Goal: Download file/media

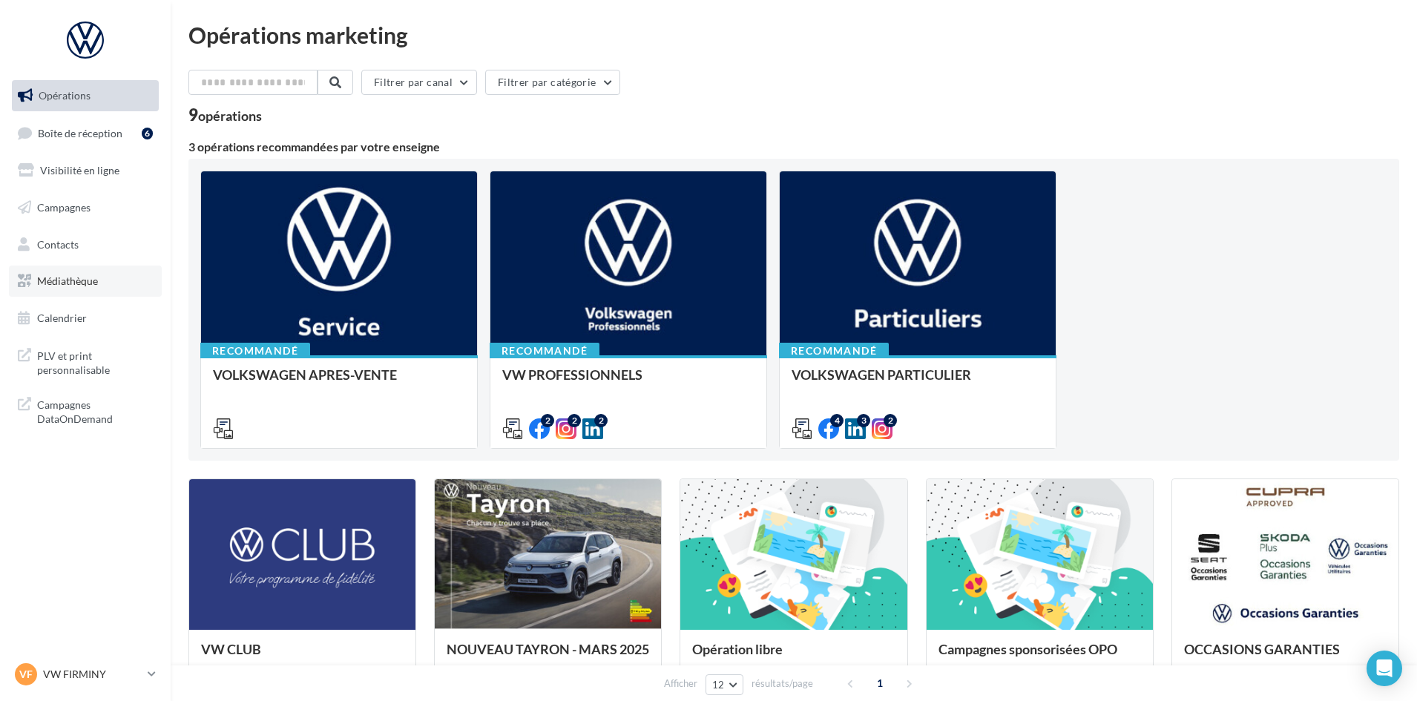
click at [82, 295] on link "Médiathèque" at bounding box center [85, 281] width 153 height 31
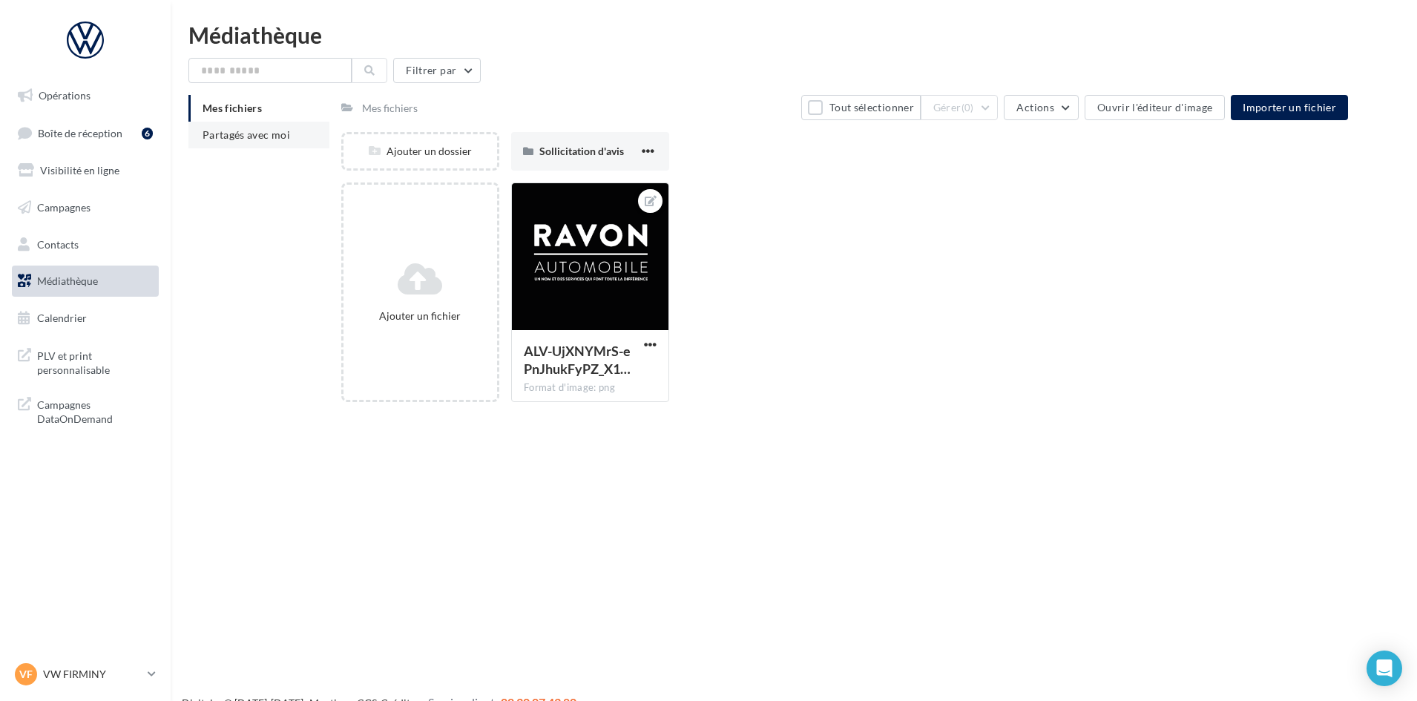
click at [253, 137] on span "Partagés avec moi" at bounding box center [247, 134] width 88 height 13
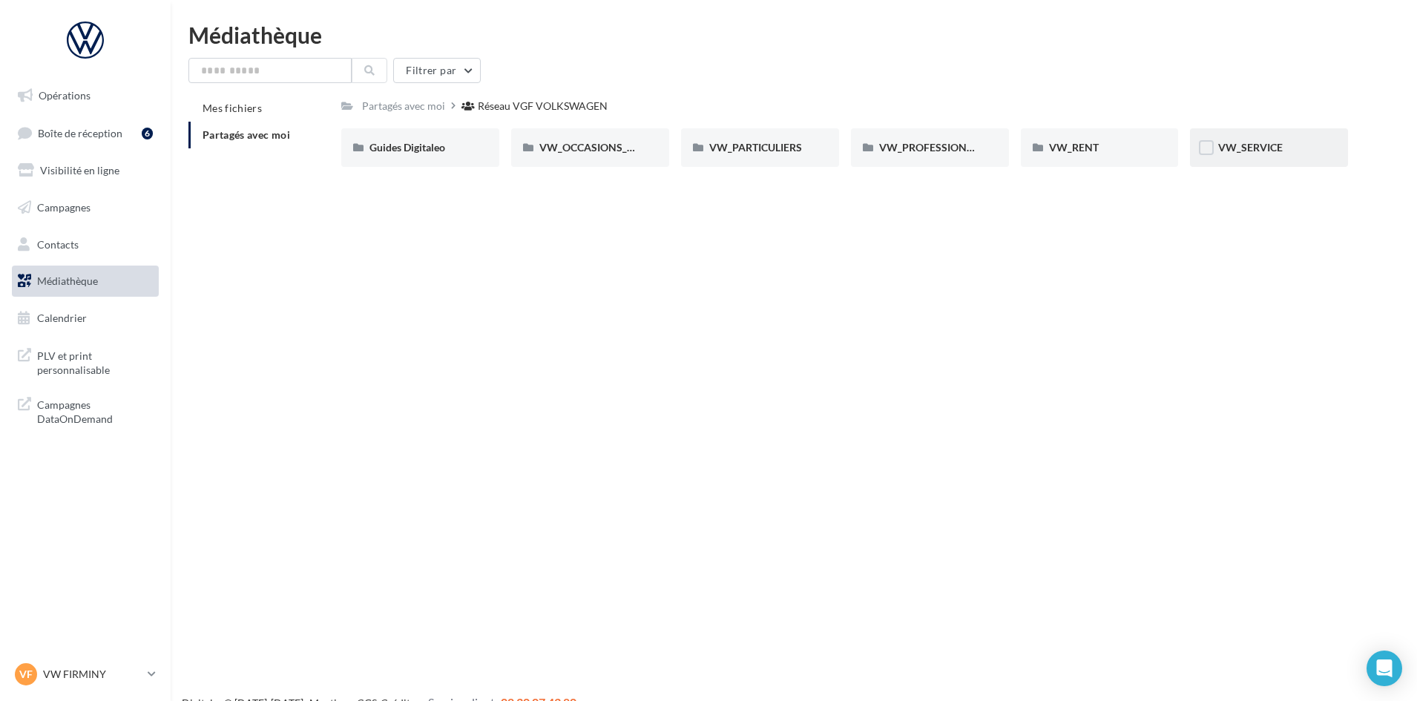
click at [1293, 163] on div "VW_SERVICE" at bounding box center [1269, 147] width 158 height 39
click at [797, 153] on span "VW_PARTICULIERS" at bounding box center [755, 147] width 93 height 13
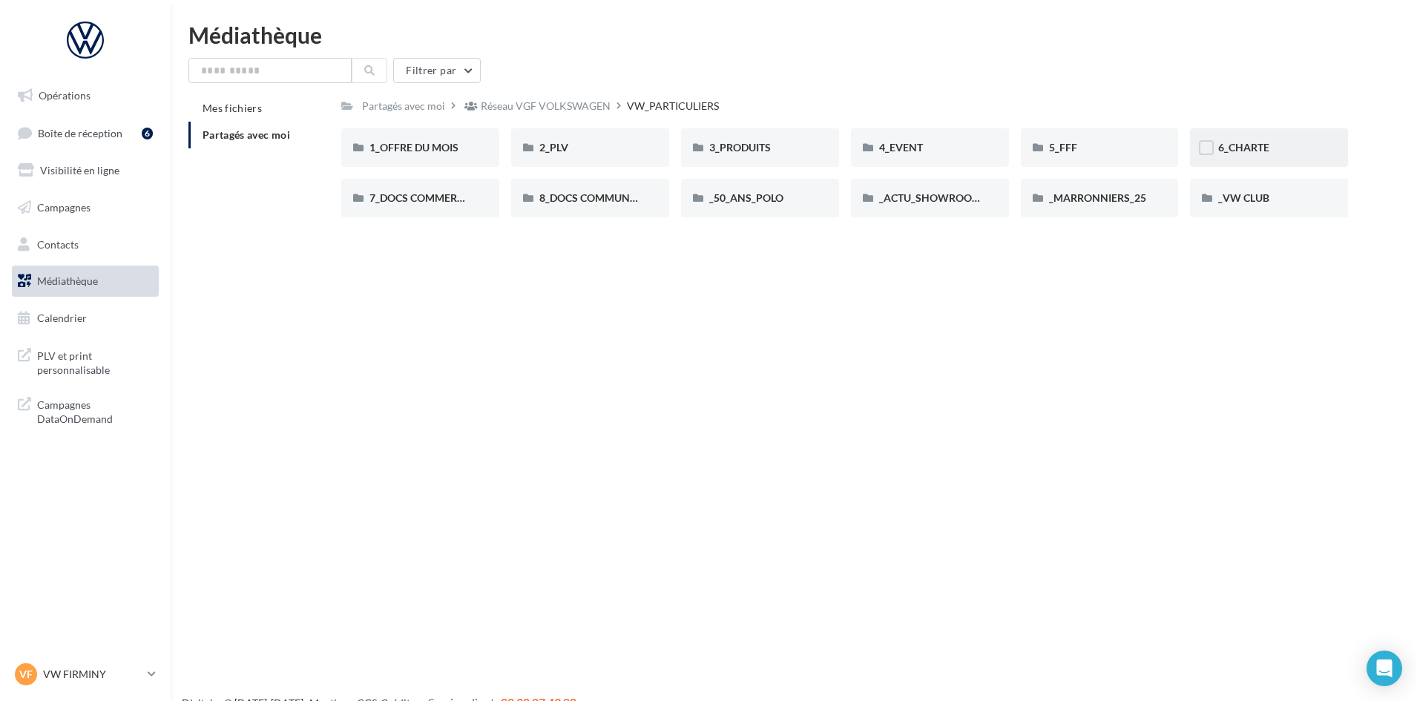
click at [1282, 149] on div "6_CHARTE" at bounding box center [1270, 147] width 102 height 15
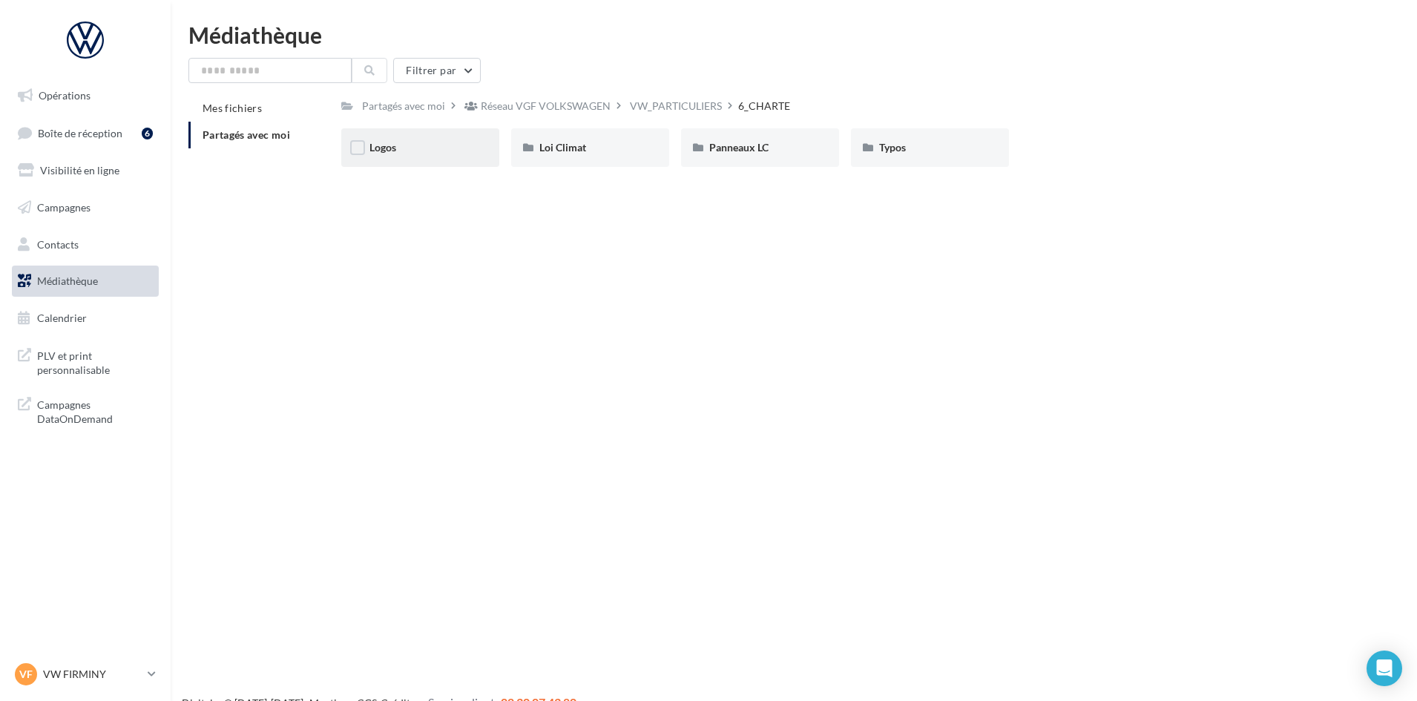
click at [415, 145] on div "Logos" at bounding box center [421, 147] width 102 height 15
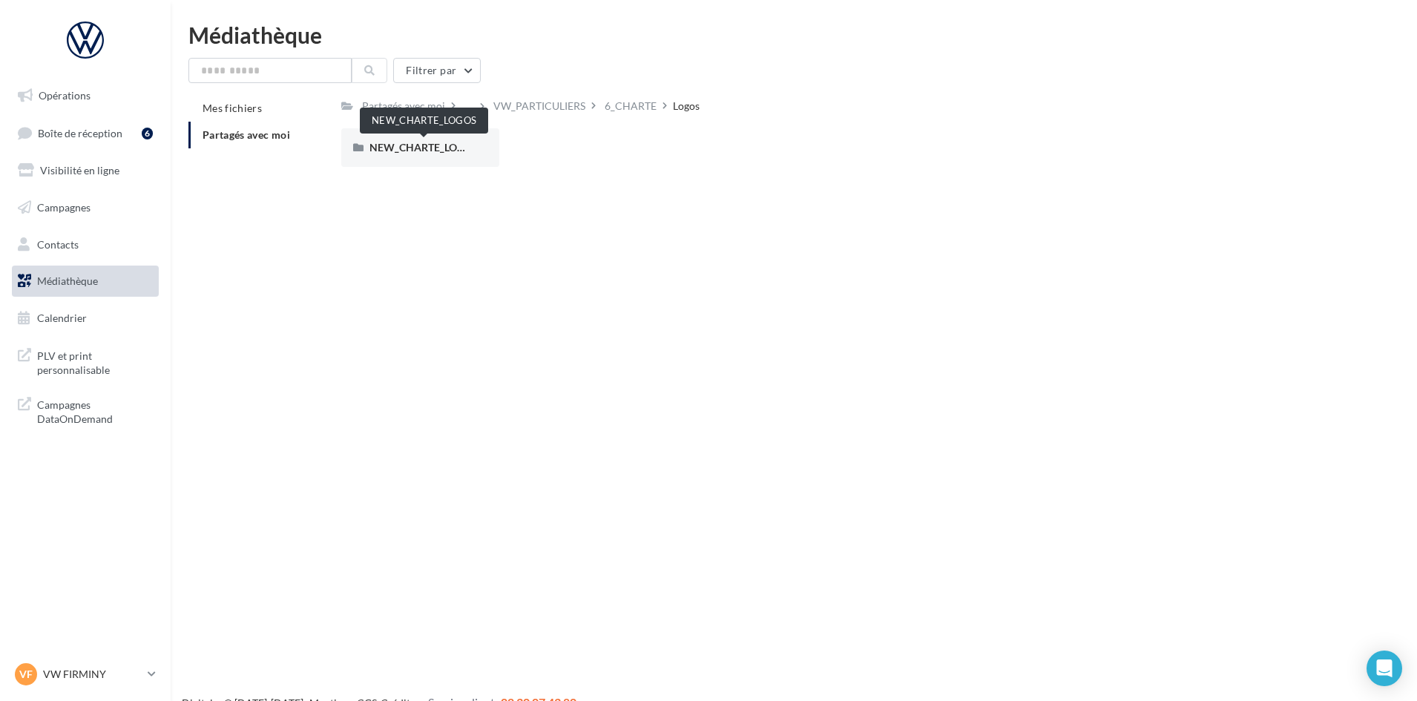
click at [415, 145] on span "NEW_CHARTE_LOGOS" at bounding box center [424, 147] width 109 height 13
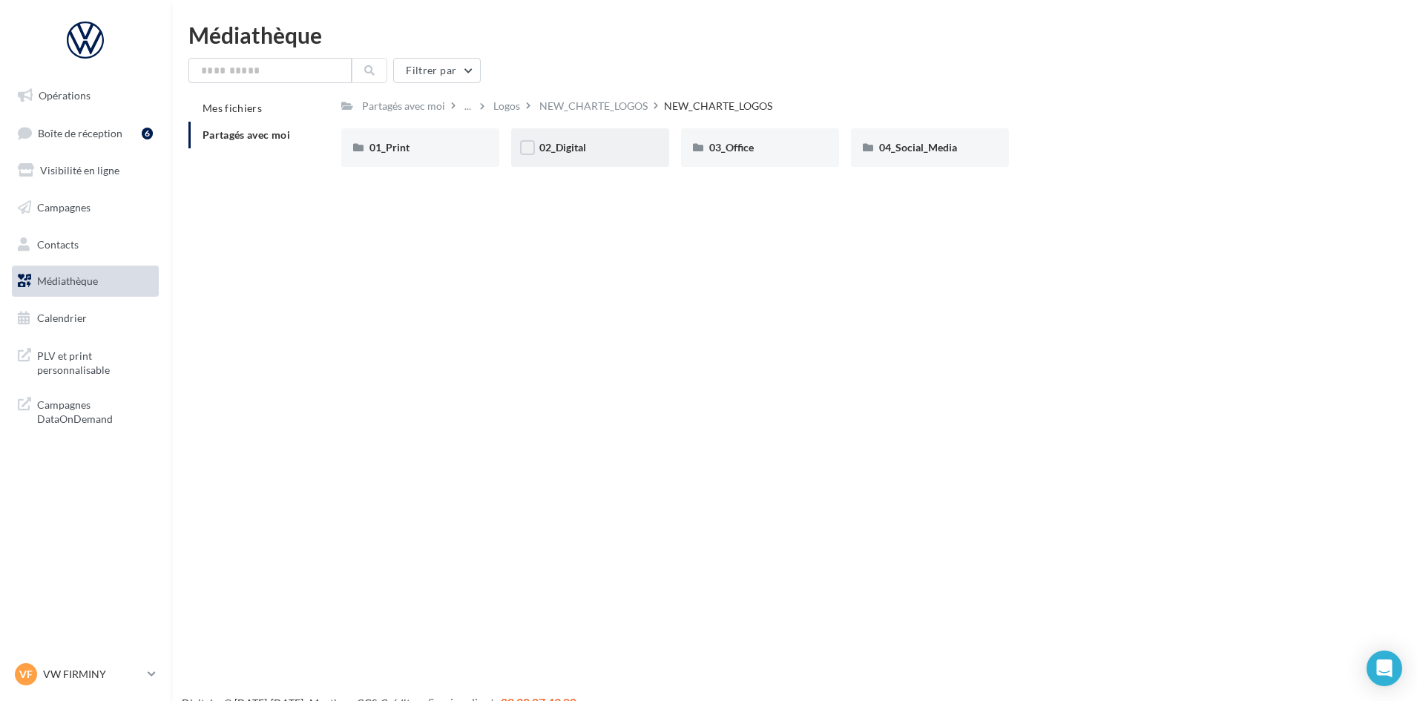
click at [609, 151] on div "02_Digital" at bounding box center [591, 147] width 102 height 15
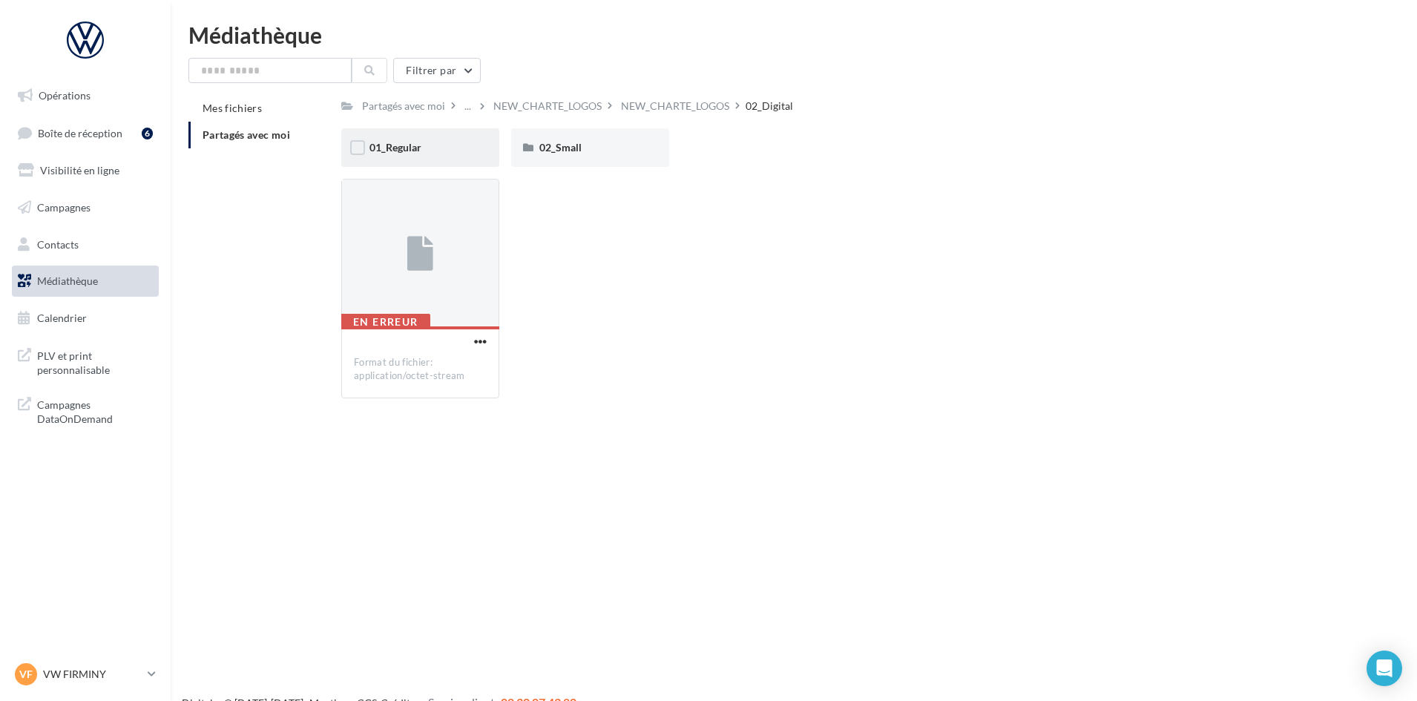
click at [416, 159] on div "01_Regular" at bounding box center [420, 147] width 158 height 39
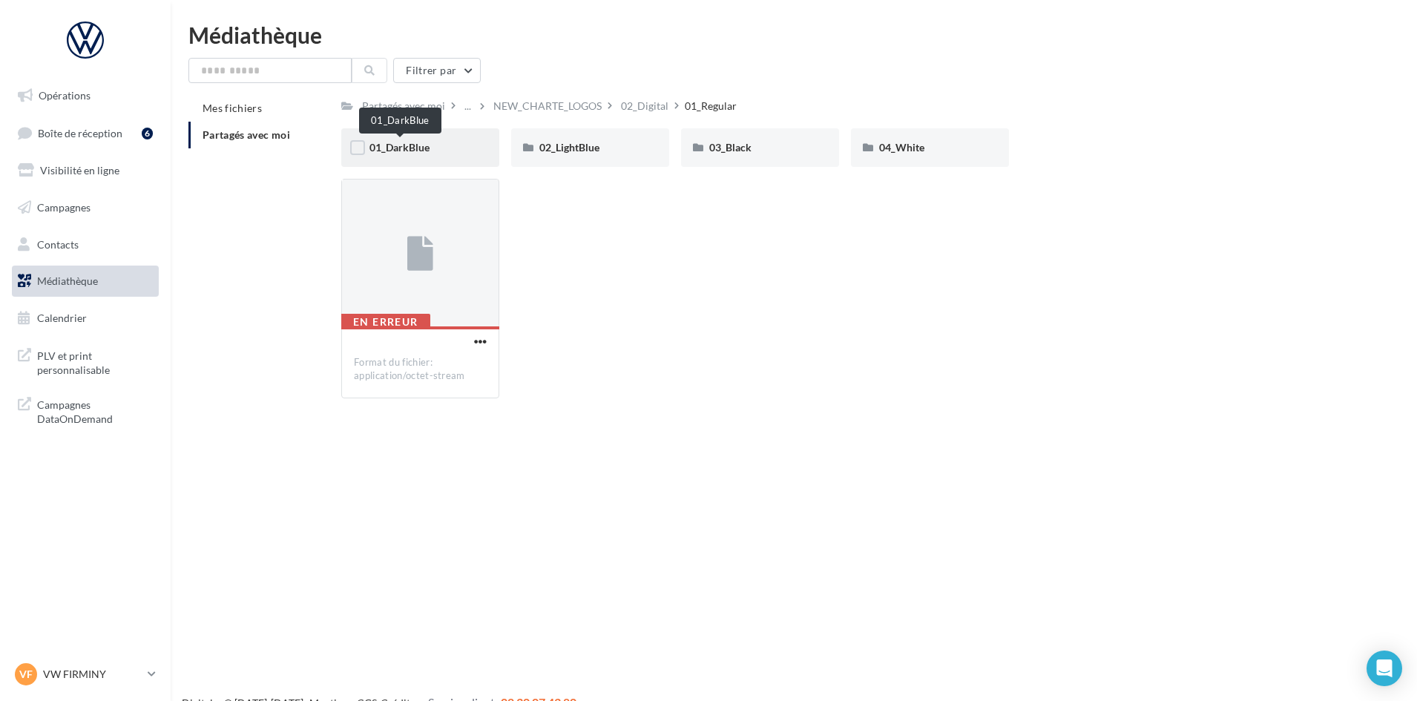
click at [412, 143] on span "01_DarkBlue" at bounding box center [400, 147] width 60 height 13
click at [434, 157] on div "01_Vector" at bounding box center [420, 147] width 158 height 39
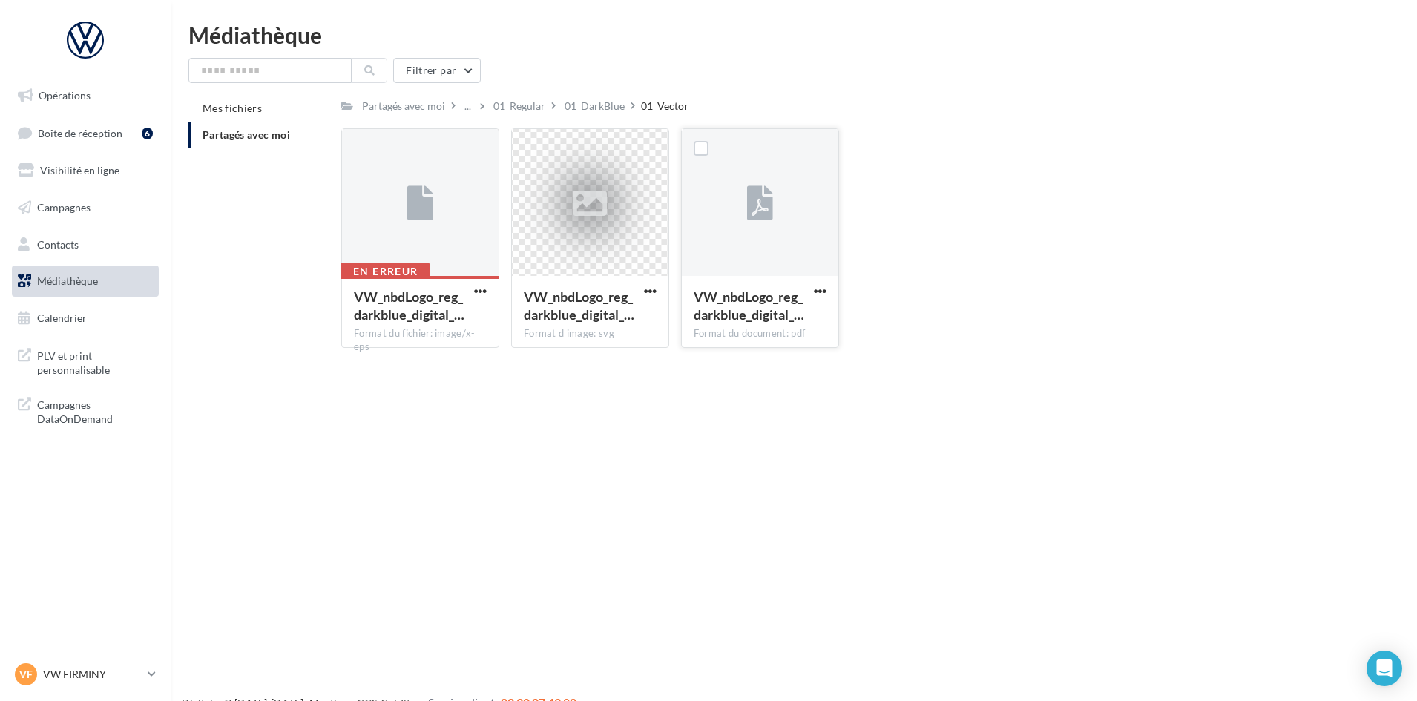
click at [827, 293] on button "button" at bounding box center [820, 292] width 19 height 15
click at [749, 321] on button "Télécharger" at bounding box center [755, 320] width 148 height 39
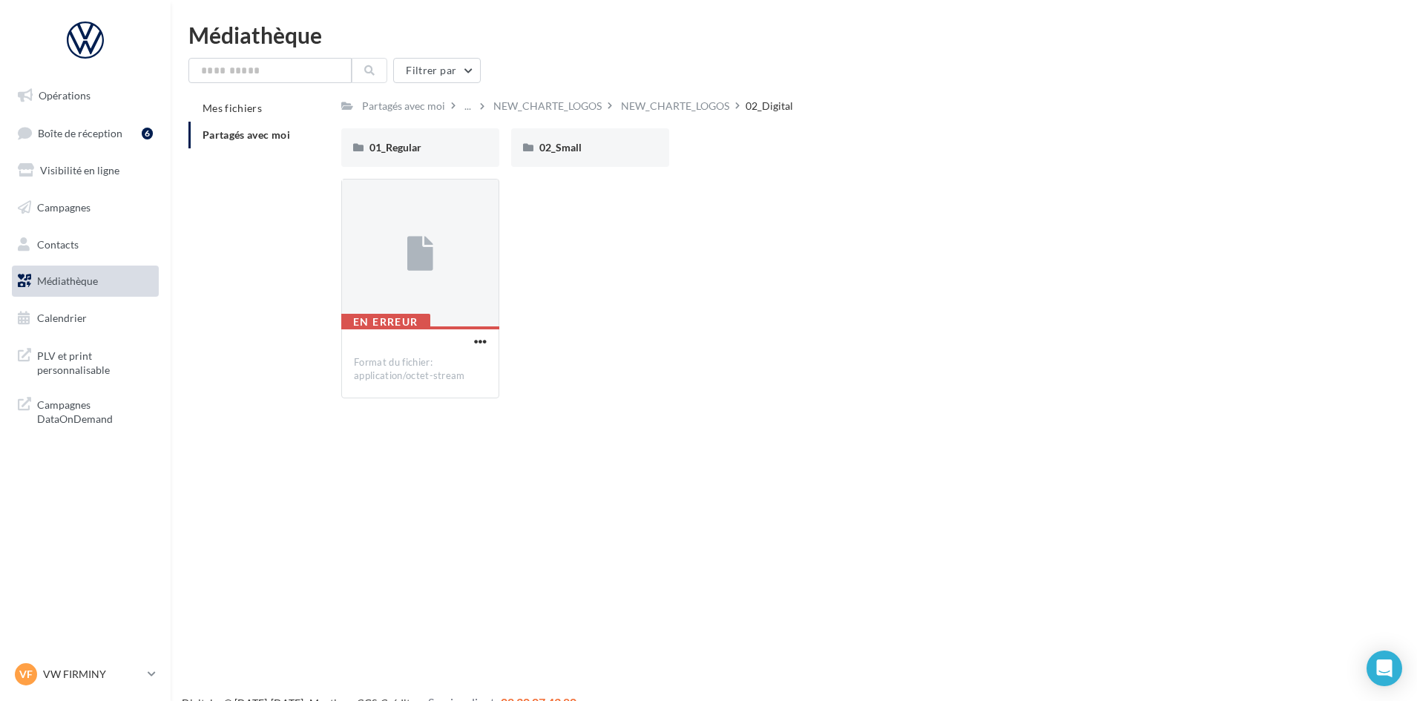
click at [82, 288] on link "Médiathèque" at bounding box center [85, 281] width 153 height 31
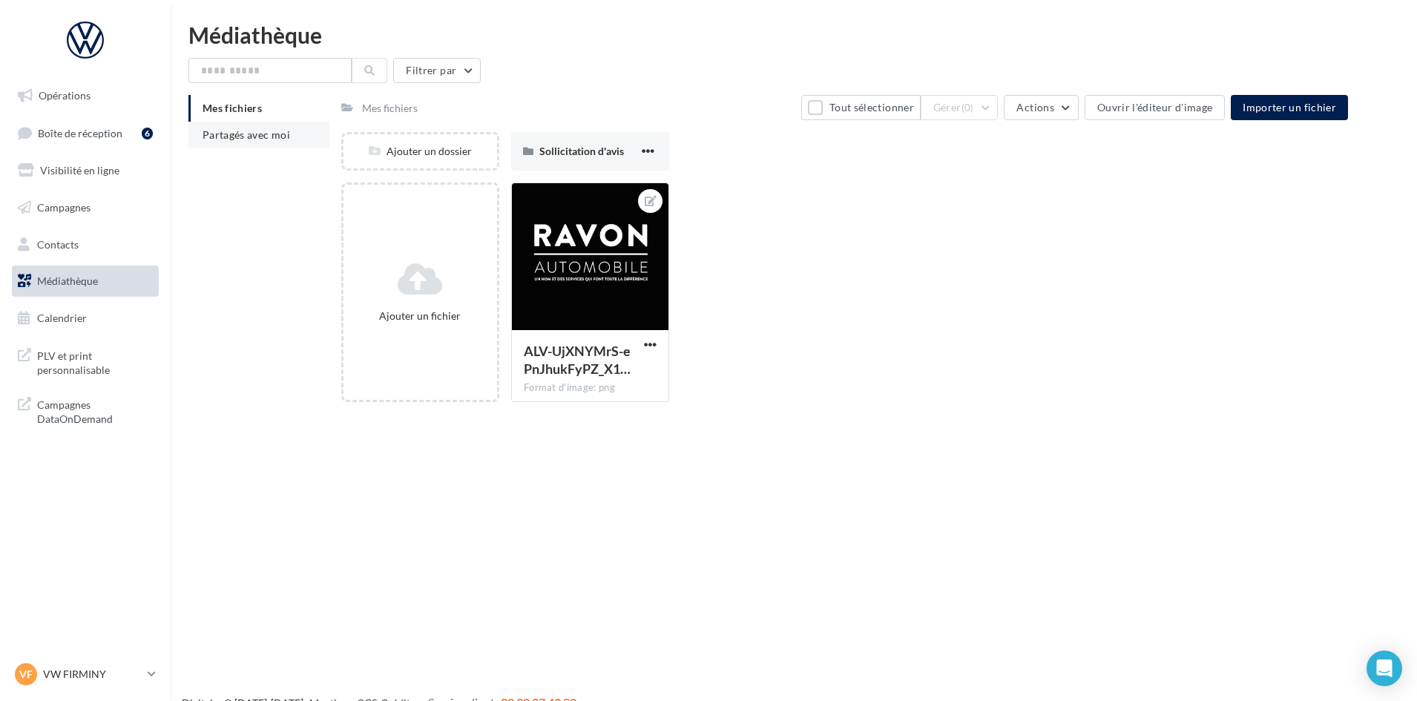
click at [255, 133] on span "Partagés avec moi" at bounding box center [247, 134] width 88 height 13
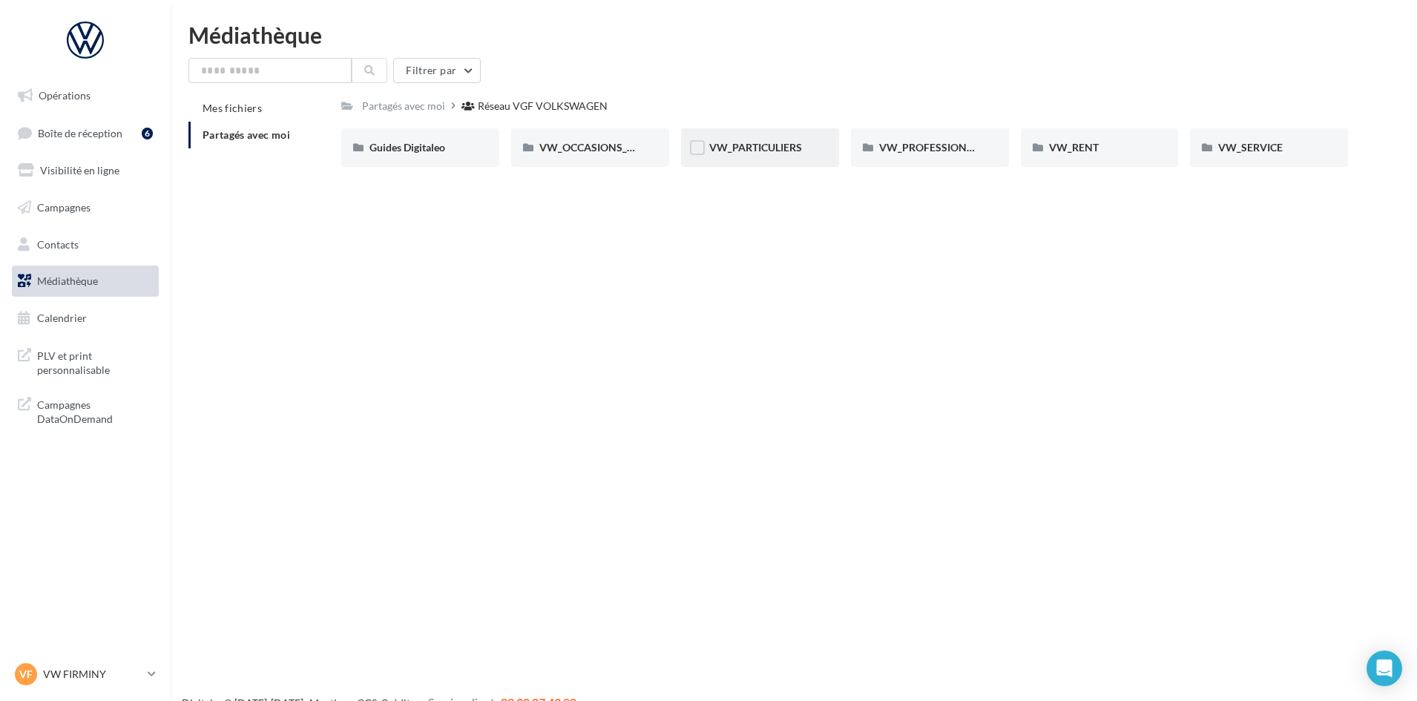
click at [766, 145] on span "VW_PARTICULIERS" at bounding box center [755, 147] width 93 height 13
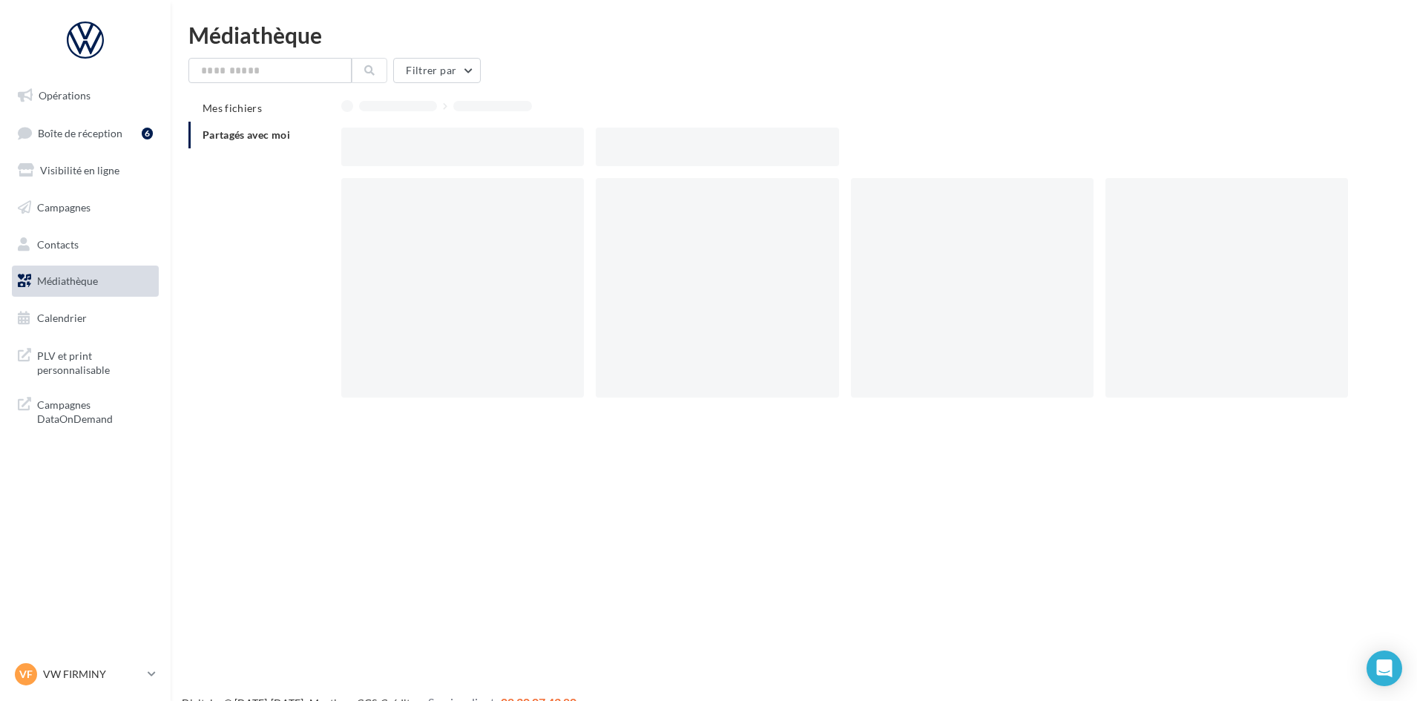
click at [766, 145] on div at bounding box center [717, 147] width 243 height 39
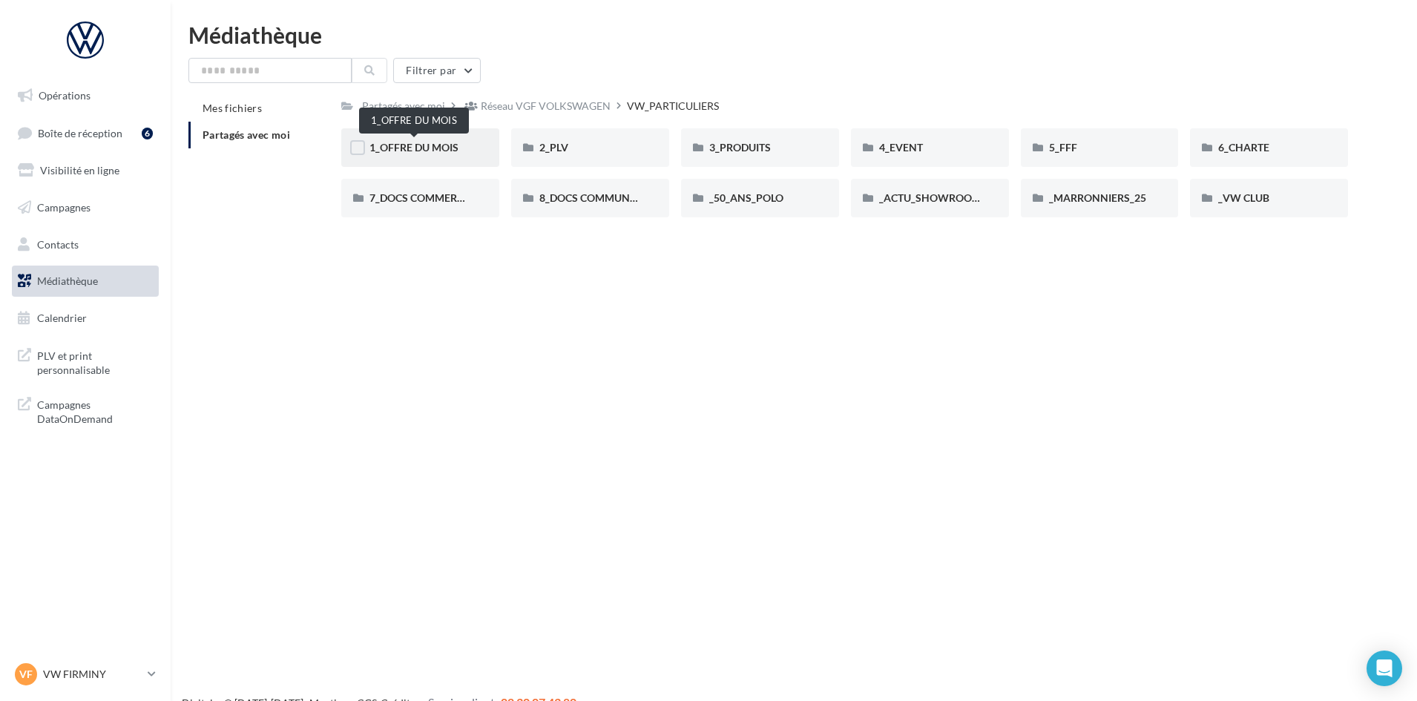
click at [430, 151] on span "1_OFFRE DU MOIS" at bounding box center [414, 147] width 89 height 13
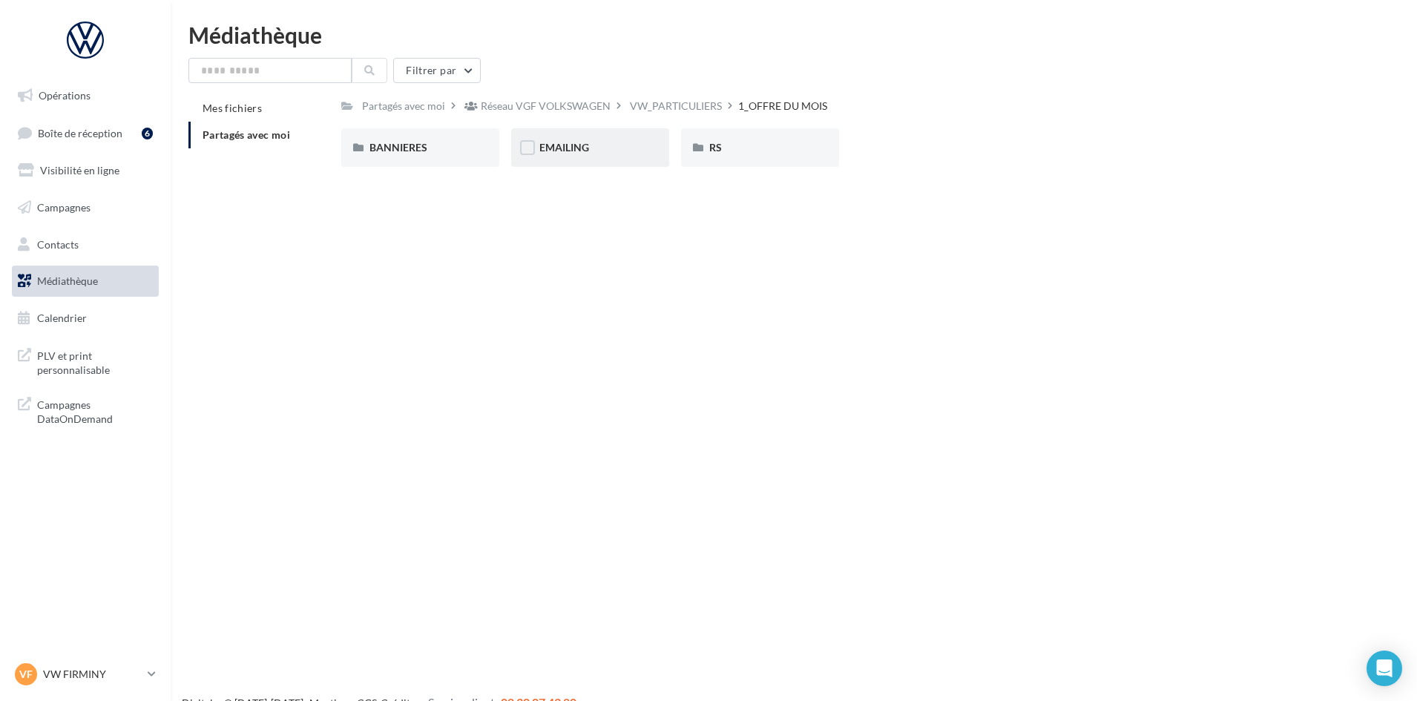
click at [597, 146] on div "EMAILING" at bounding box center [591, 147] width 102 height 15
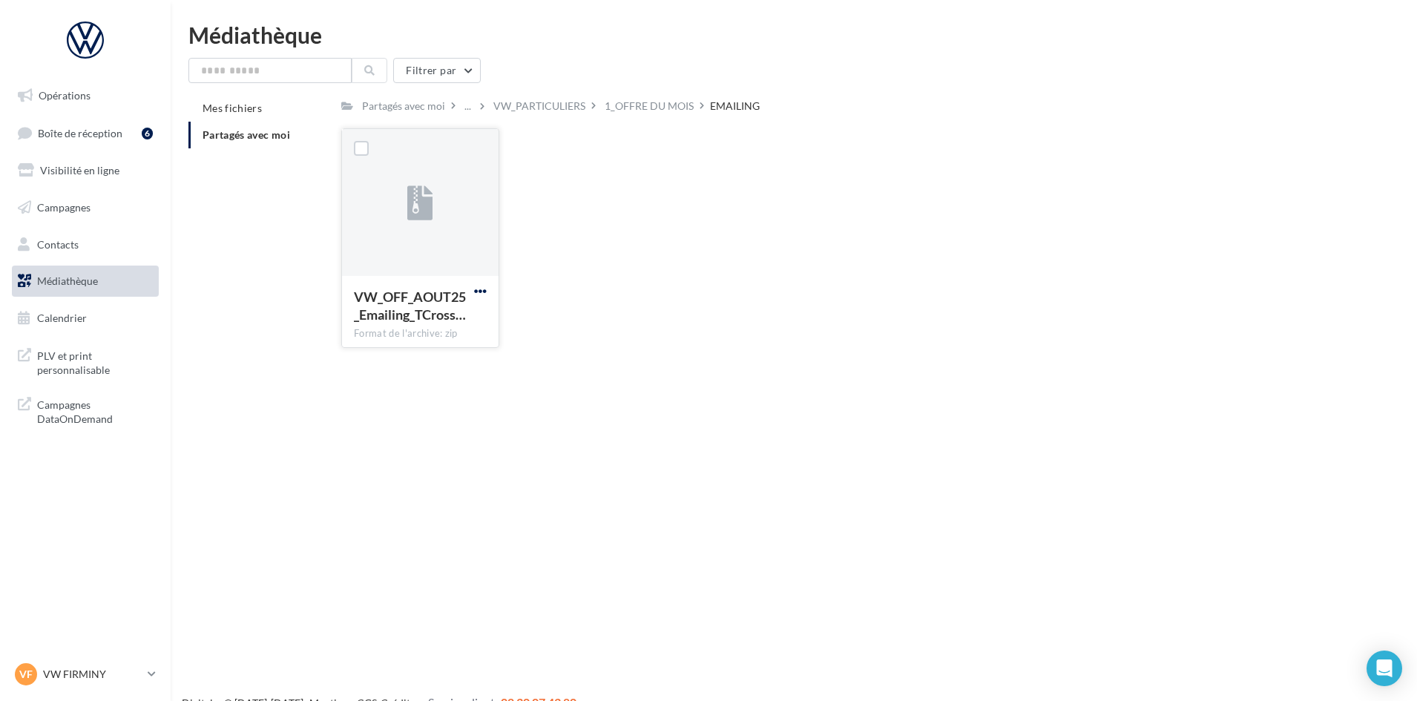
click at [476, 295] on span "button" at bounding box center [480, 291] width 13 height 13
click at [468, 326] on button "Télécharger" at bounding box center [415, 320] width 148 height 39
click at [96, 681] on p "VW FIRMINY" at bounding box center [92, 674] width 99 height 15
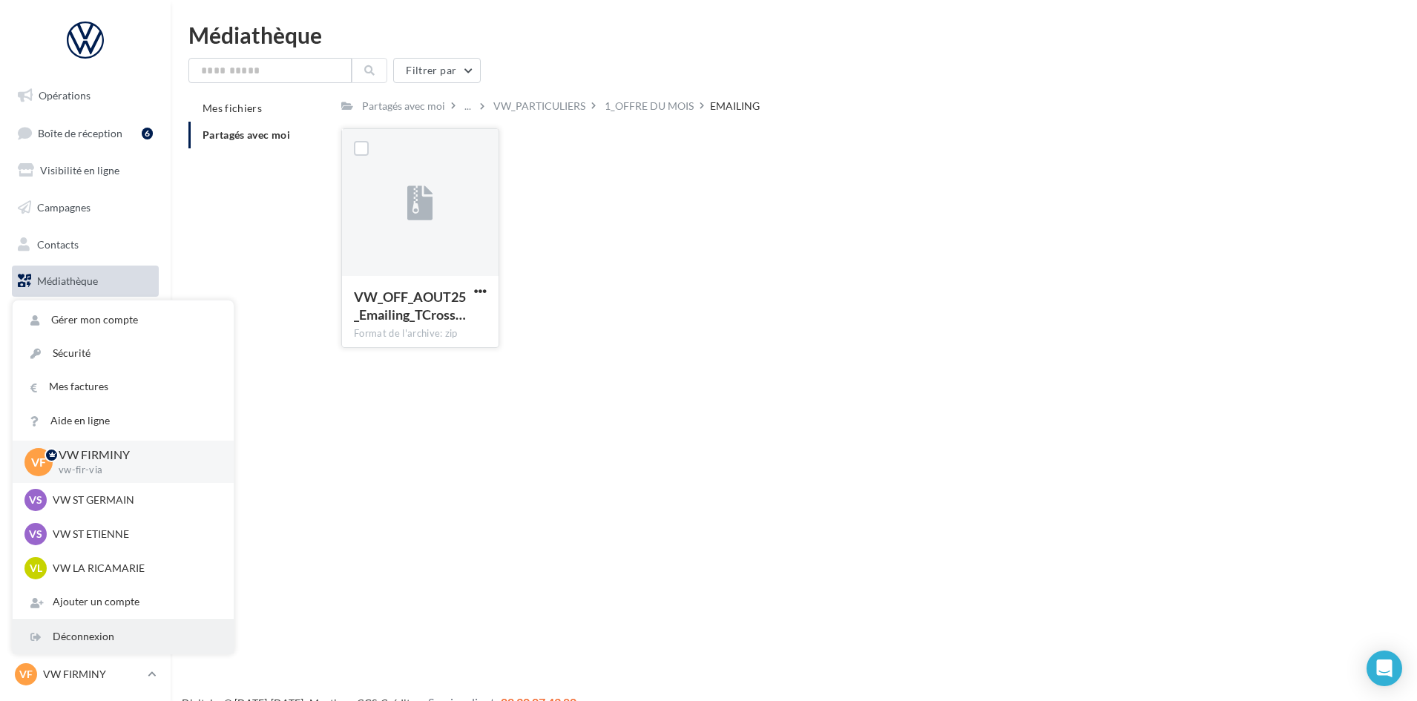
click at [117, 645] on div "Déconnexion" at bounding box center [123, 636] width 221 height 33
